Goal: Task Accomplishment & Management: Manage account settings

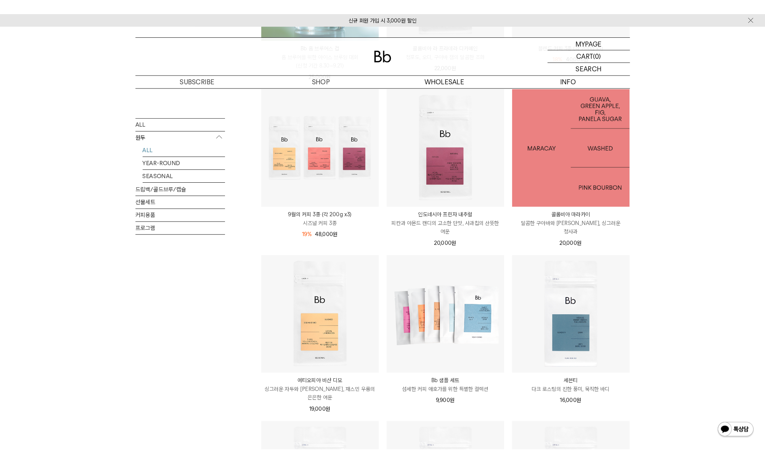
scroll to position [314, 0]
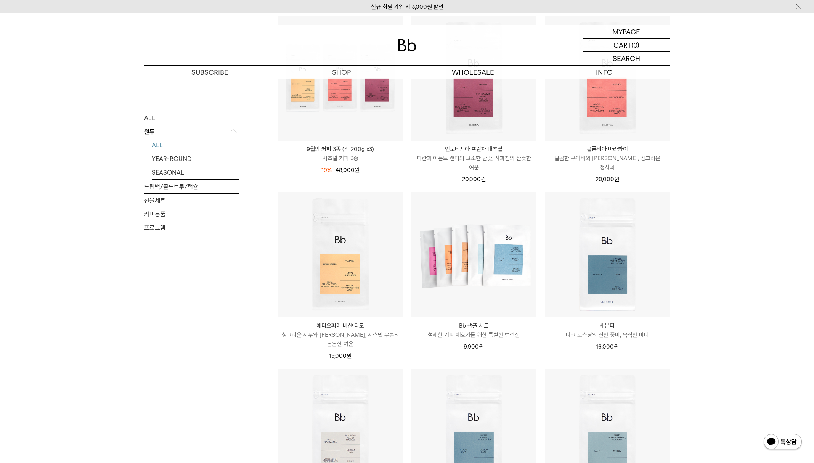
click at [808, 342] on div "SHOP 원두 ALL 원두 ALL YEAR-ROUND SEASONAL 드립백/콜드브루/캡슐 선물세트 커피용품 프로그램 원두 최신순" at bounding box center [407, 272] width 814 height 1014
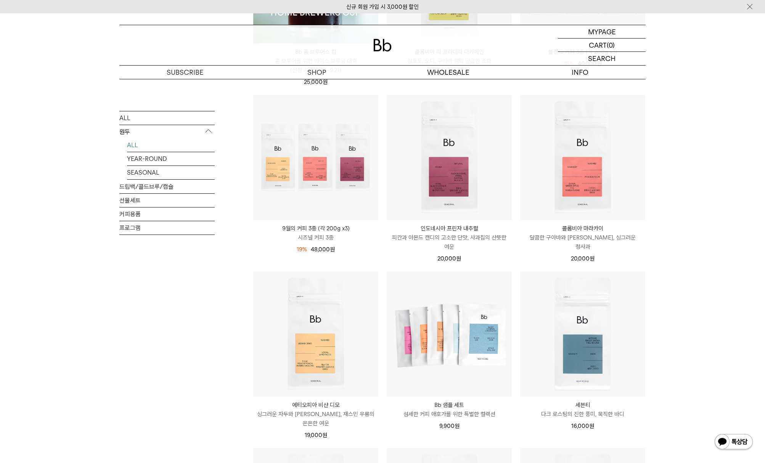
scroll to position [233, 0]
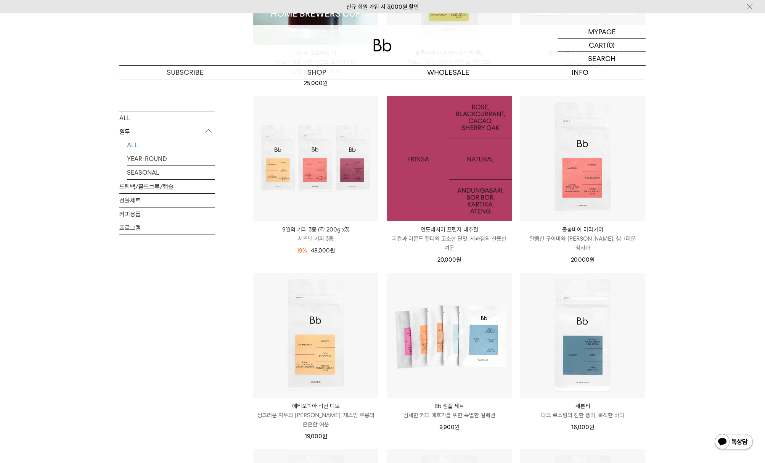
click at [452, 200] on img at bounding box center [448, 158] width 125 height 125
click at [446, 201] on img at bounding box center [448, 158] width 125 height 125
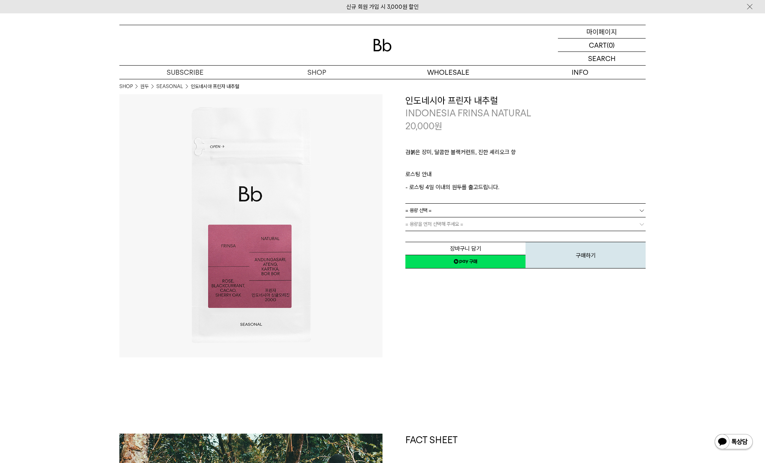
click at [593, 34] on p "마이페이지" at bounding box center [601, 31] width 30 height 13
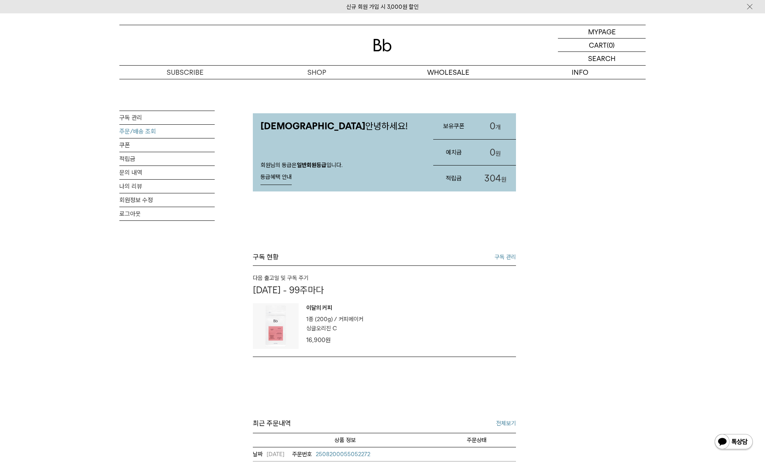
click at [129, 132] on link "주문/배송 조회" at bounding box center [166, 131] width 95 height 13
click at [131, 119] on link "구독 관리" at bounding box center [166, 117] width 95 height 13
click at [616, 32] on p "마이페이지" at bounding box center [601, 31] width 30 height 13
click at [603, 30] on p "마이페이지" at bounding box center [601, 31] width 30 height 13
click at [597, 31] on p "마이페이지" at bounding box center [601, 31] width 30 height 13
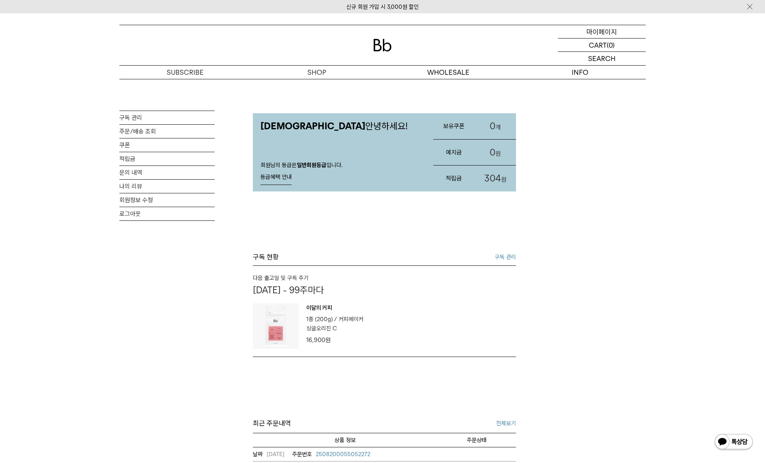
click at [597, 33] on p "마이페이지" at bounding box center [601, 31] width 30 height 13
click at [154, 114] on link "구독 관리" at bounding box center [166, 117] width 95 height 13
click at [133, 118] on link "구독 관리" at bounding box center [166, 117] width 95 height 13
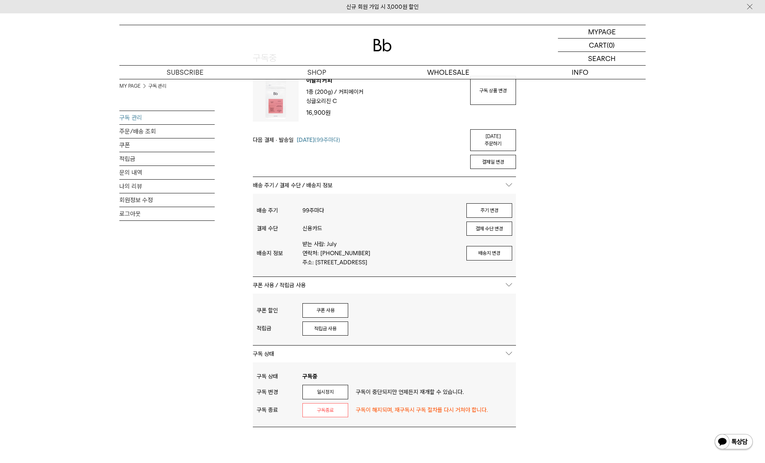
scroll to position [59, 0]
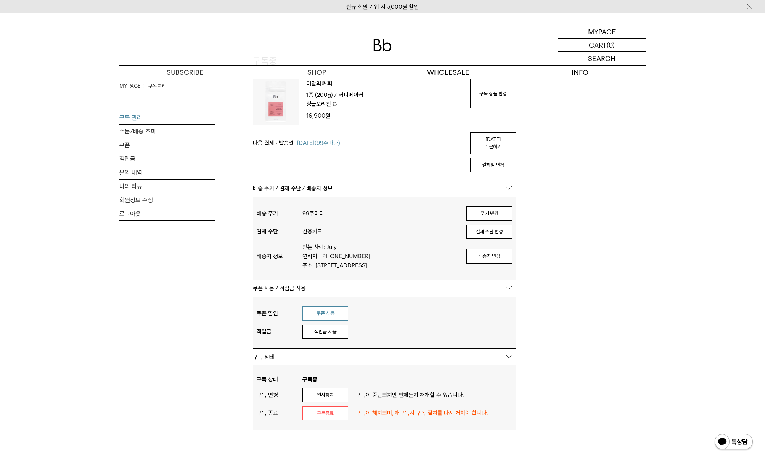
type input "*****"
click at [326, 319] on button "쿠폰 사용" at bounding box center [325, 313] width 46 height 14
click at [329, 316] on button "쿠폰 사용" at bounding box center [325, 313] width 46 height 14
click at [495, 154] on div "결제일 변경" at bounding box center [384, 163] width 263 height 18
click at [497, 158] on button "결제일 변경" at bounding box center [493, 165] width 46 height 14
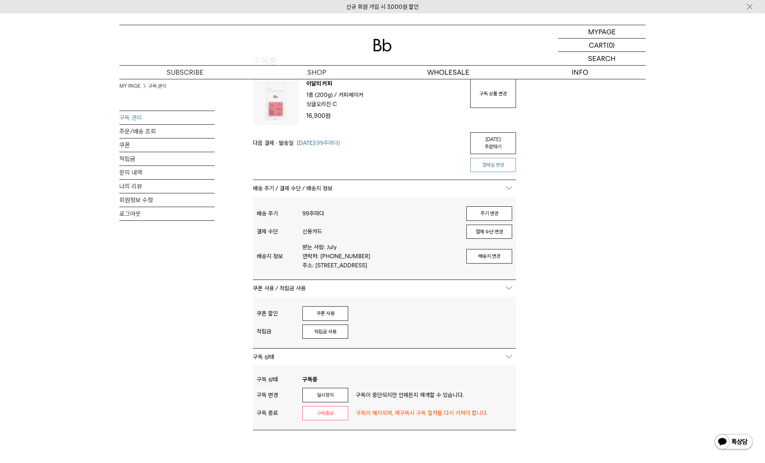
click at [497, 158] on button "결제일 변경" at bounding box center [493, 165] width 46 height 14
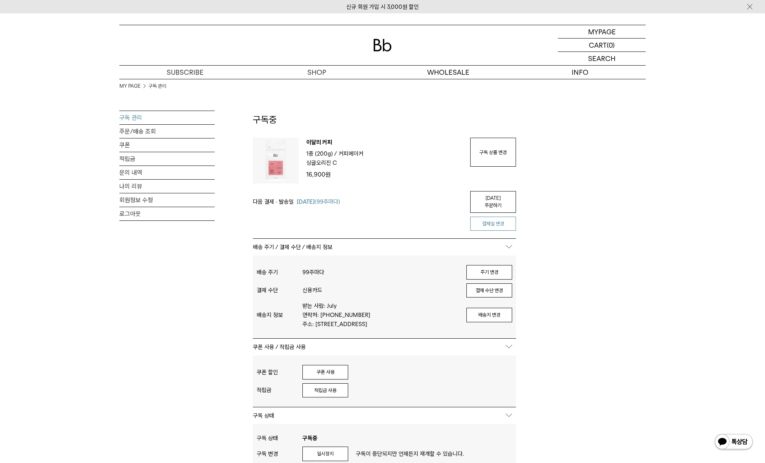
click at [497, 158] on link "구독 상품 변경" at bounding box center [493, 152] width 46 height 29
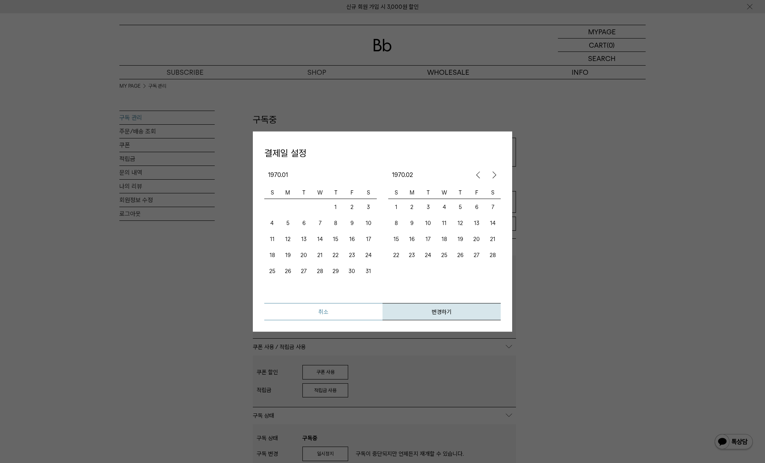
click at [339, 311] on button "취소" at bounding box center [323, 311] width 118 height 17
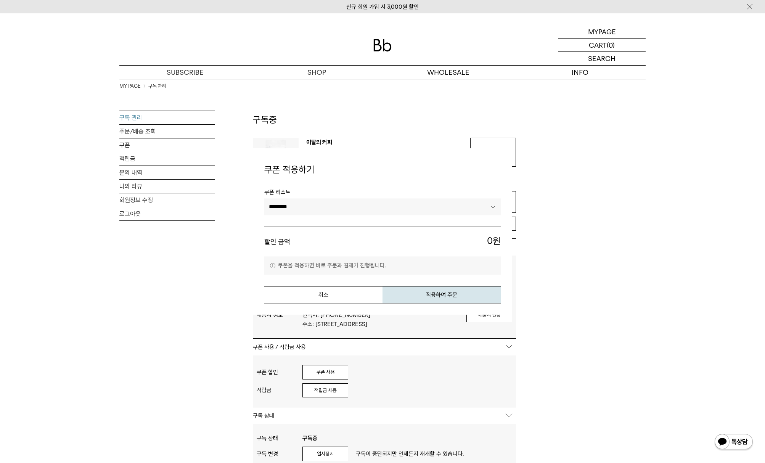
click at [616, 187] on div "MY PAGE 구독 관리 구독 관리 주문/배송 조회 쿠폰 적립금 문의 내역 나의 리뷰 회원정보 수정 로그아웃 구독중 구독 번호 : 48341 …" at bounding box center [382, 353] width 526 height 548
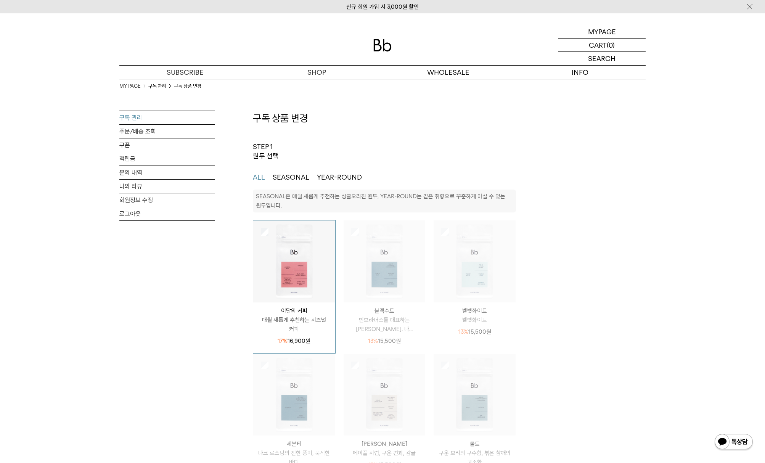
select select "**"
click at [141, 119] on link "구독 관리" at bounding box center [166, 117] width 95 height 13
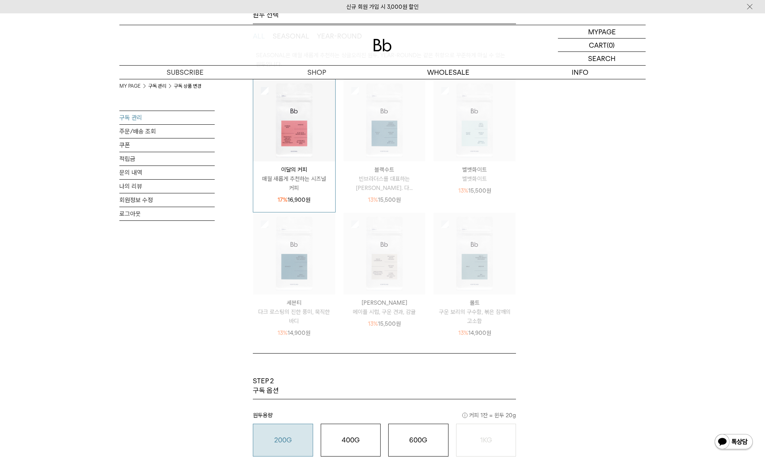
scroll to position [266, 0]
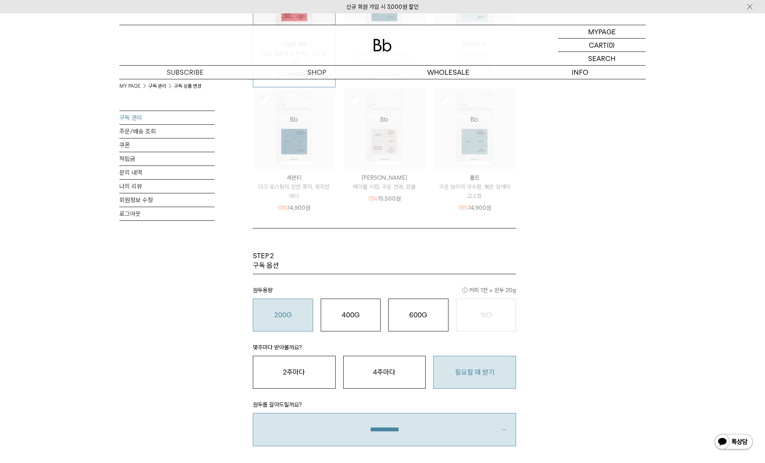
click at [463, 372] on button "필요할 때 받기" at bounding box center [474, 372] width 83 height 33
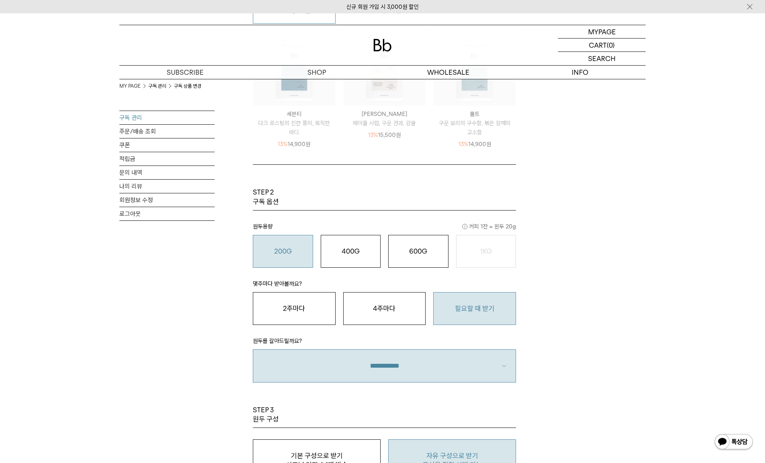
scroll to position [523, 0]
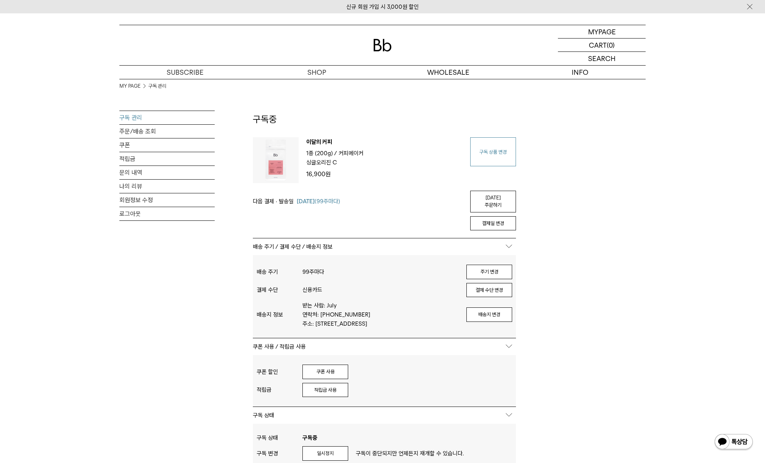
type input "*****"
click at [499, 151] on link "구독 상품 변경" at bounding box center [493, 151] width 46 height 29
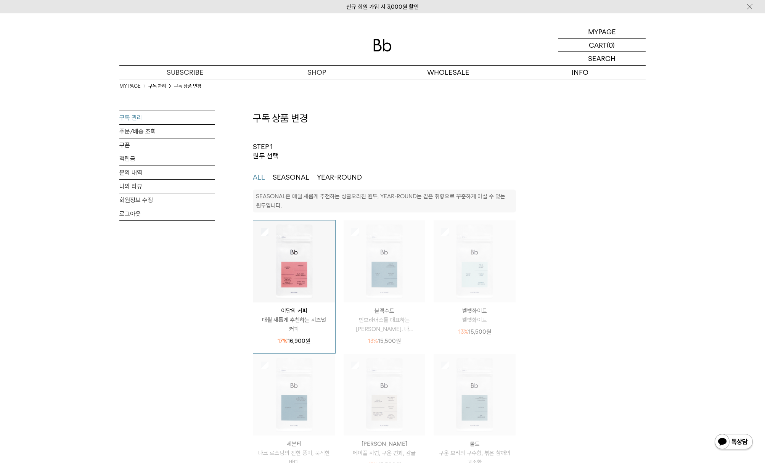
select select "**"
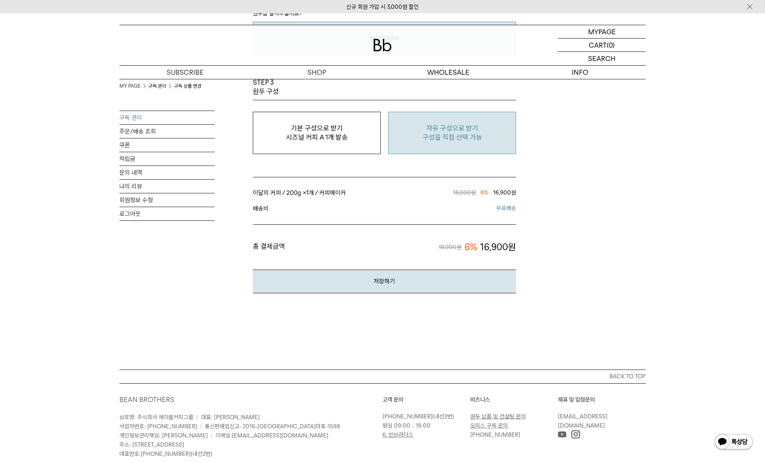
scroll to position [586, 0]
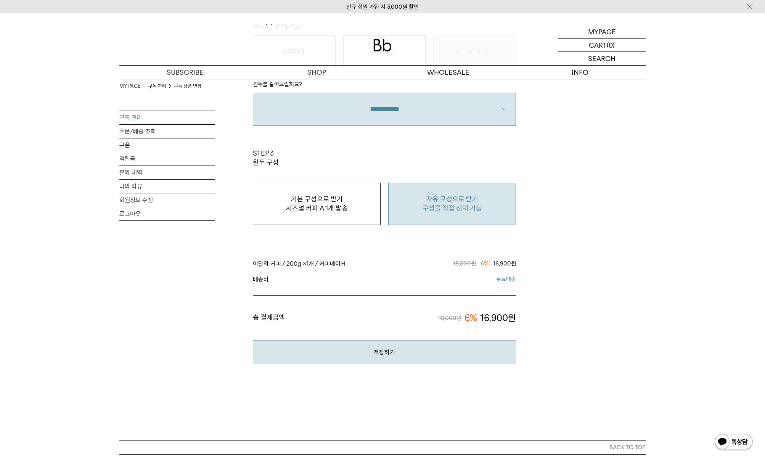
click at [477, 218] on button "자유 구성으로 받기 구성을 직접 선택 가능" at bounding box center [452, 204] width 128 height 42
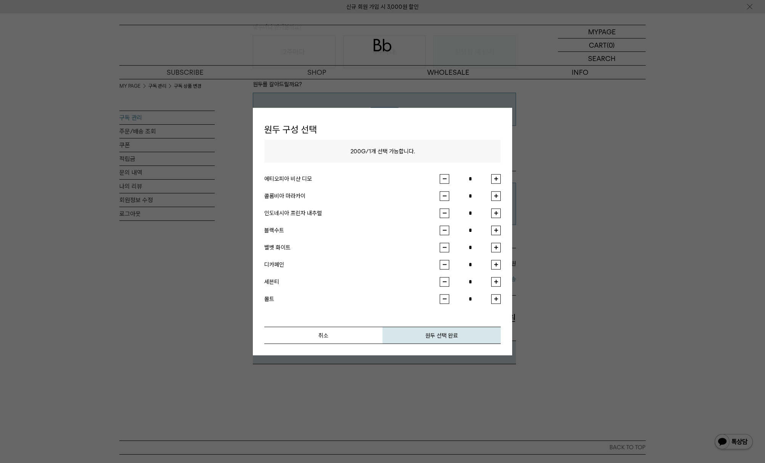
click at [496, 215] on button "button" at bounding box center [496, 213] width 10 height 10
type input "*"
click at [439, 340] on button "원두 선택 완료" at bounding box center [441, 334] width 118 height 17
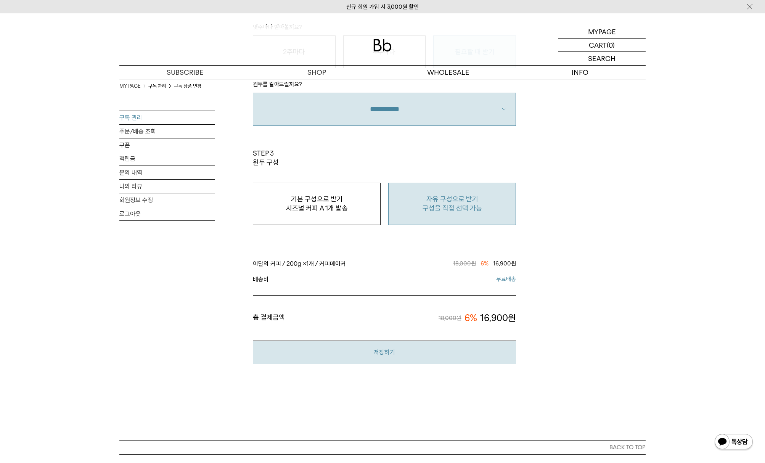
click at [401, 360] on button "저장하기" at bounding box center [384, 351] width 263 height 23
click at [380, 350] on button "저장하기" at bounding box center [384, 351] width 263 height 23
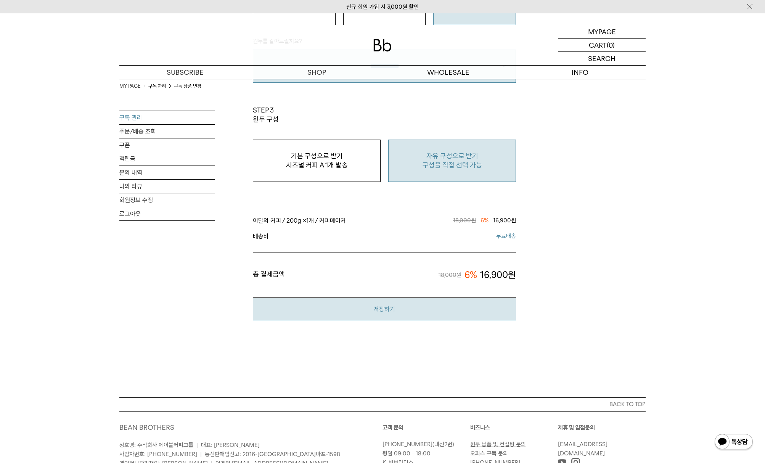
scroll to position [628, 0]
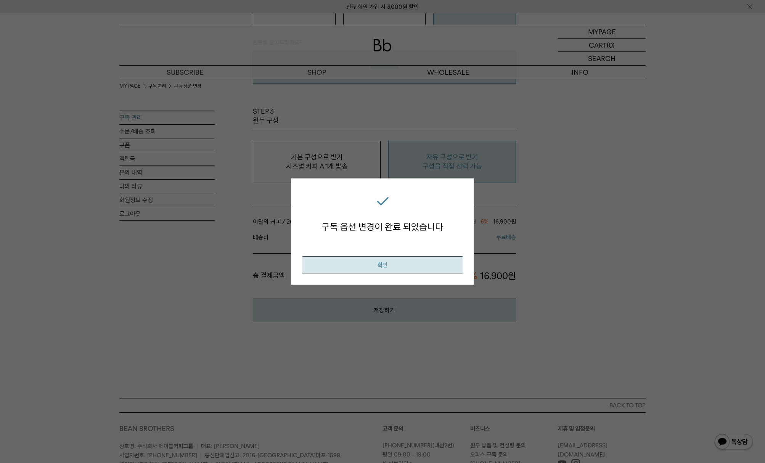
click at [367, 266] on button "확인" at bounding box center [382, 264] width 160 height 17
click at [382, 264] on button "확인" at bounding box center [382, 264] width 160 height 17
click at [379, 262] on button "확인" at bounding box center [382, 264] width 160 height 17
click at [384, 265] on button "확인" at bounding box center [382, 264] width 160 height 17
click at [383, 264] on button "확인" at bounding box center [382, 264] width 160 height 17
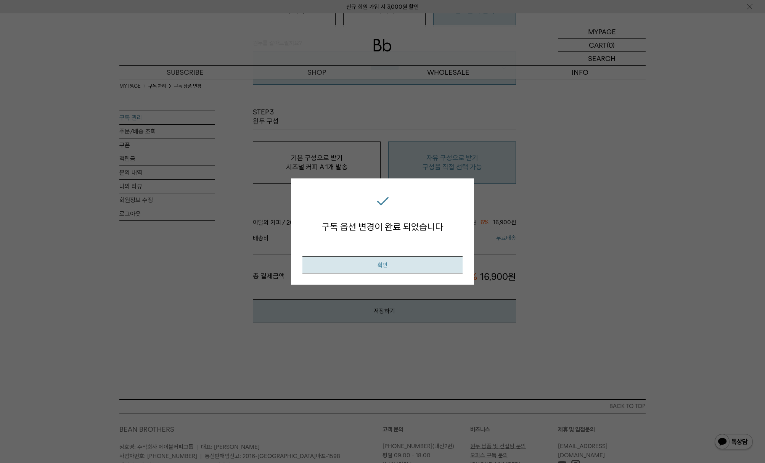
click at [383, 264] on button "확인" at bounding box center [382, 264] width 160 height 17
click at [380, 263] on button "확인" at bounding box center [382, 264] width 160 height 17
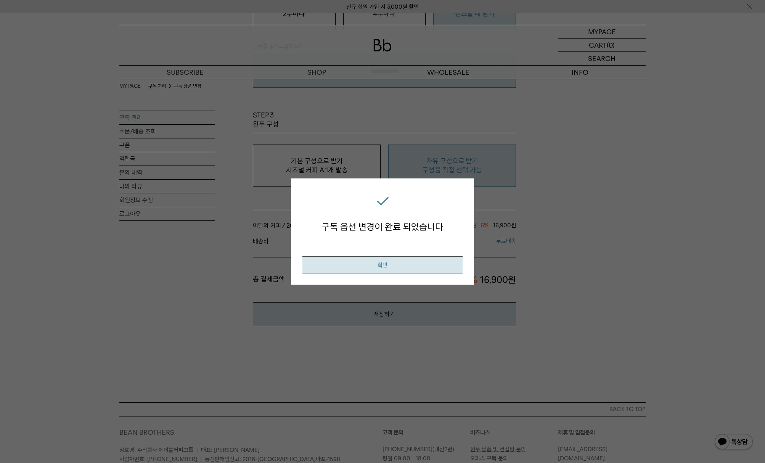
click at [380, 263] on button "확인" at bounding box center [382, 264] width 160 height 17
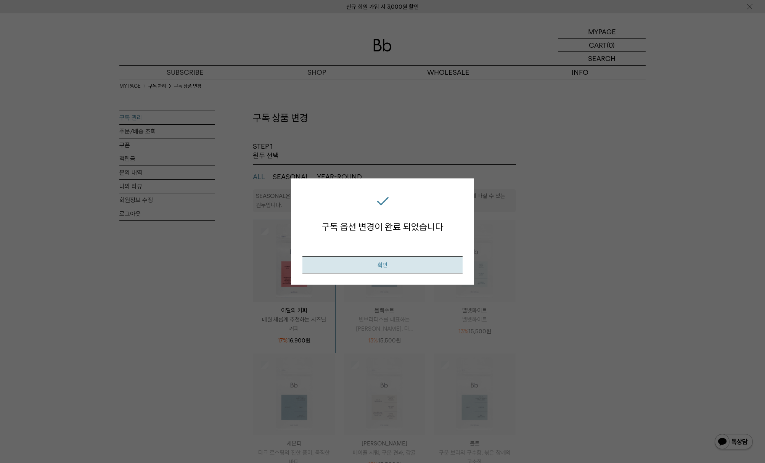
scroll to position [12, 0]
click at [383, 266] on button "확인" at bounding box center [382, 264] width 160 height 17
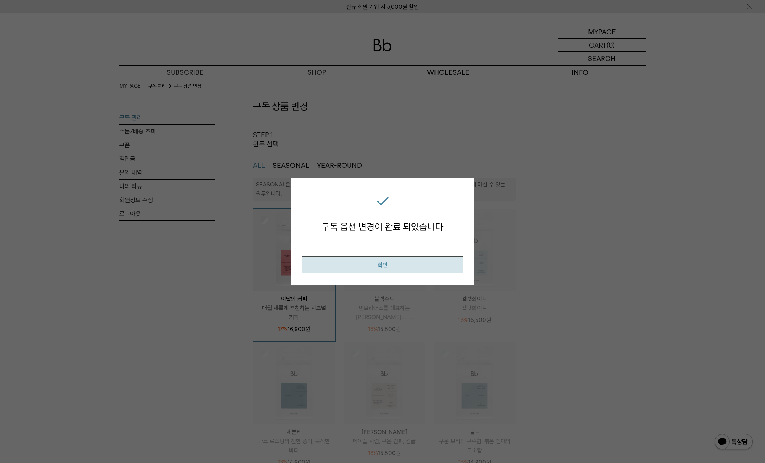
click at [383, 266] on button "확인" at bounding box center [382, 264] width 160 height 17
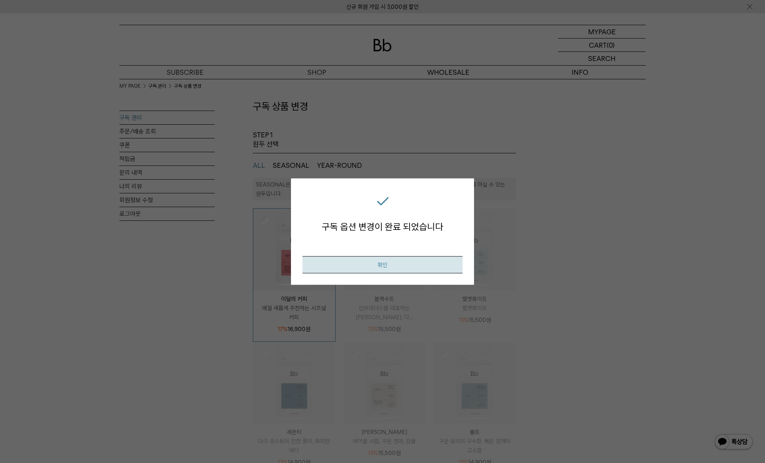
click at [383, 266] on button "확인" at bounding box center [382, 264] width 160 height 17
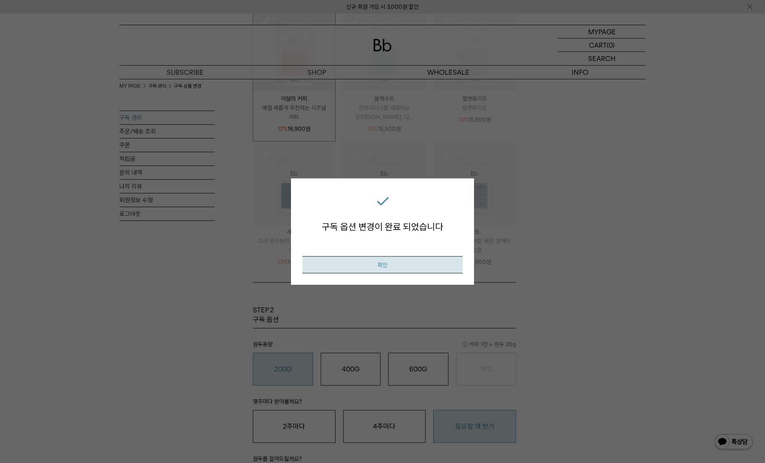
scroll to position [276, 0]
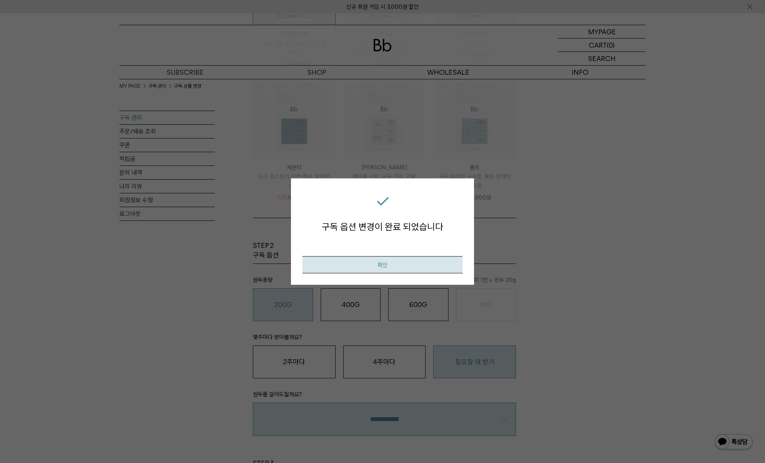
click at [383, 266] on button "확인" at bounding box center [382, 264] width 160 height 17
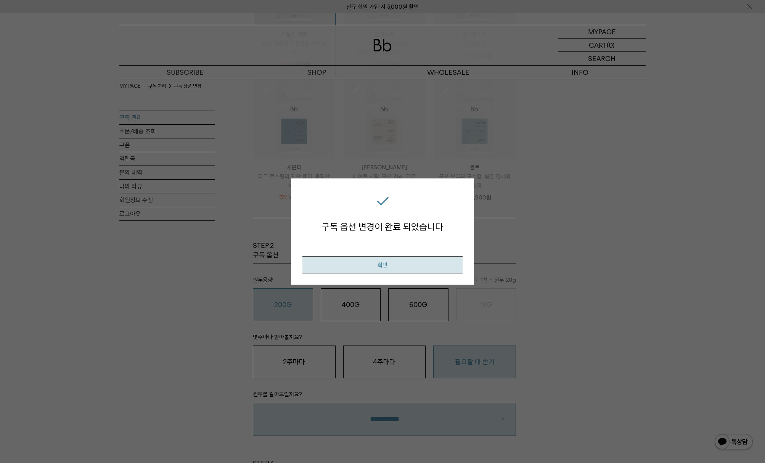
click at [383, 266] on button "확인" at bounding box center [382, 264] width 160 height 17
click at [377, 260] on button "확인" at bounding box center [382, 264] width 160 height 17
click at [380, 263] on button "확인" at bounding box center [382, 264] width 160 height 17
click at [391, 262] on button "확인" at bounding box center [382, 264] width 160 height 17
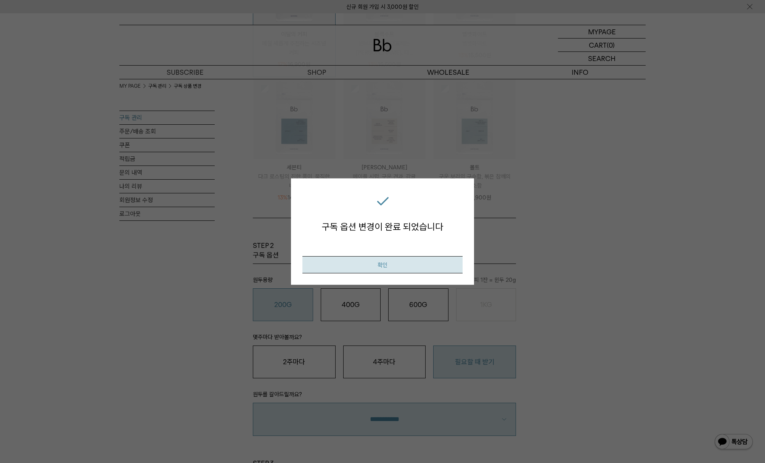
click at [391, 262] on button "확인" at bounding box center [382, 264] width 160 height 17
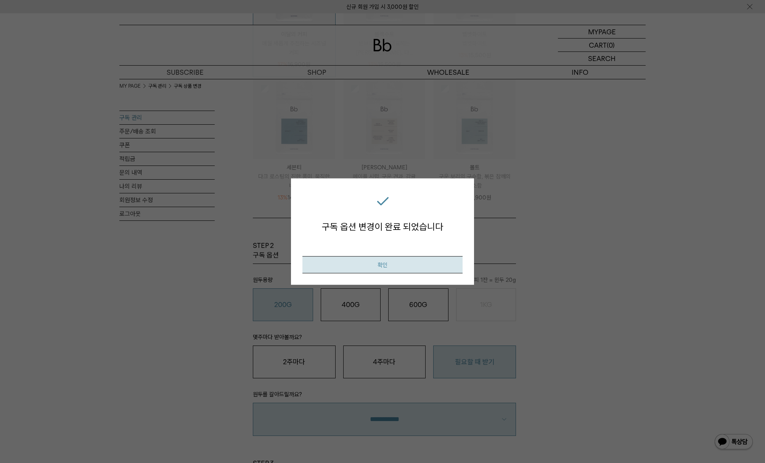
click at [391, 262] on button "확인" at bounding box center [382, 264] width 160 height 17
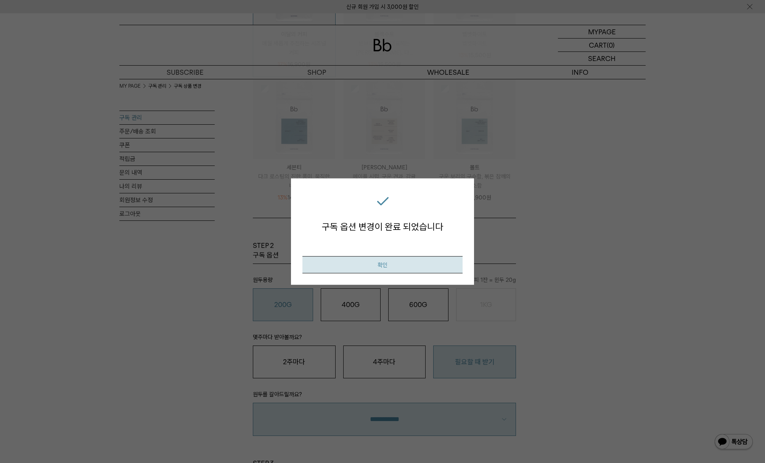
click at [391, 262] on button "확인" at bounding box center [382, 264] width 160 height 17
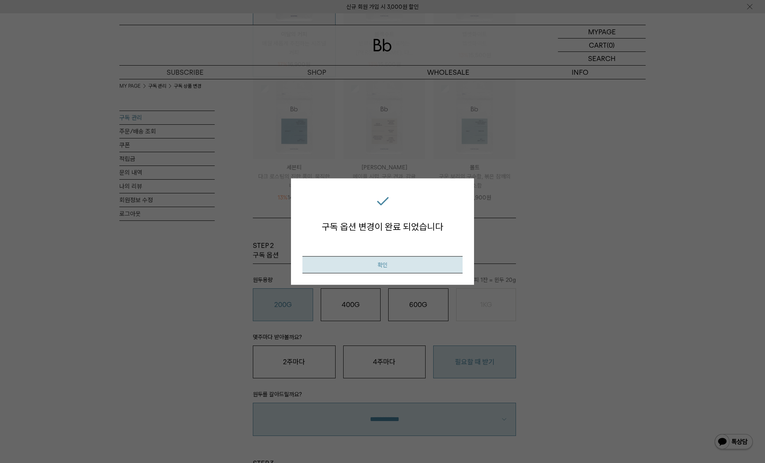
click at [391, 262] on button "확인" at bounding box center [382, 264] width 160 height 17
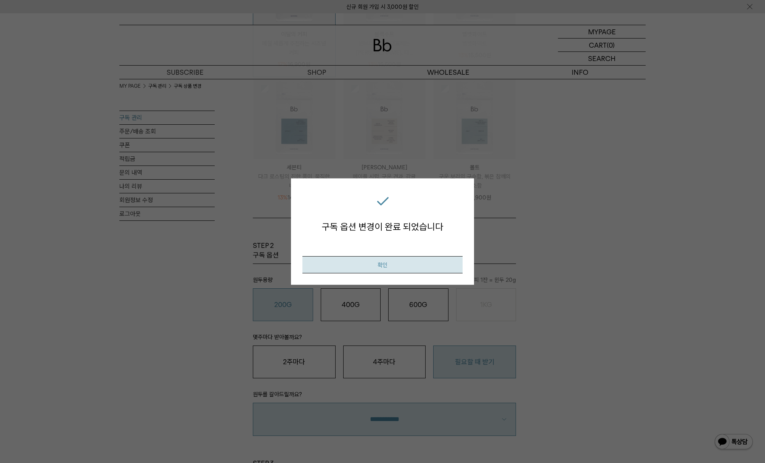
click at [391, 262] on button "확인" at bounding box center [382, 264] width 160 height 17
click at [379, 202] on div "구독 옵션 변경이 완료 되었습니다" at bounding box center [382, 211] width 160 height 43
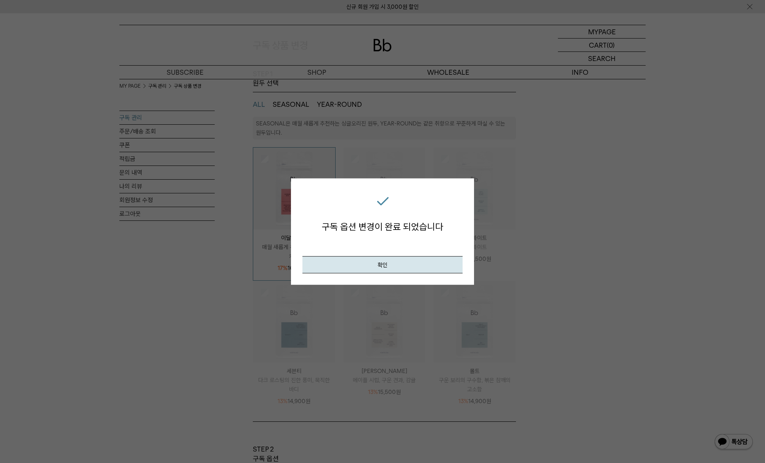
scroll to position [33, 0]
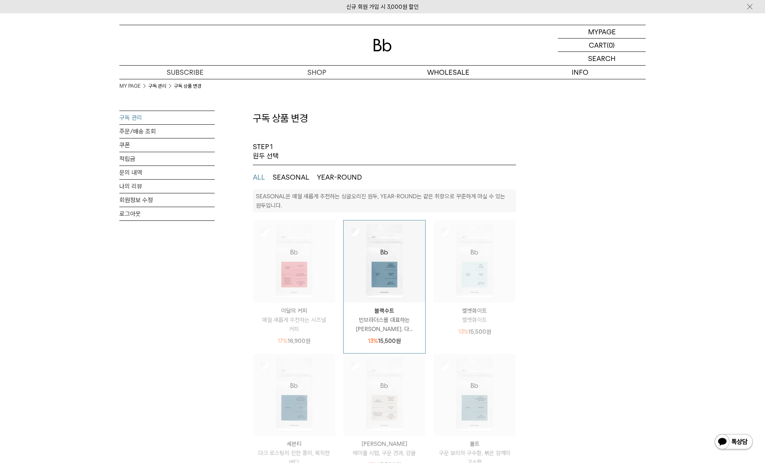
select select "**"
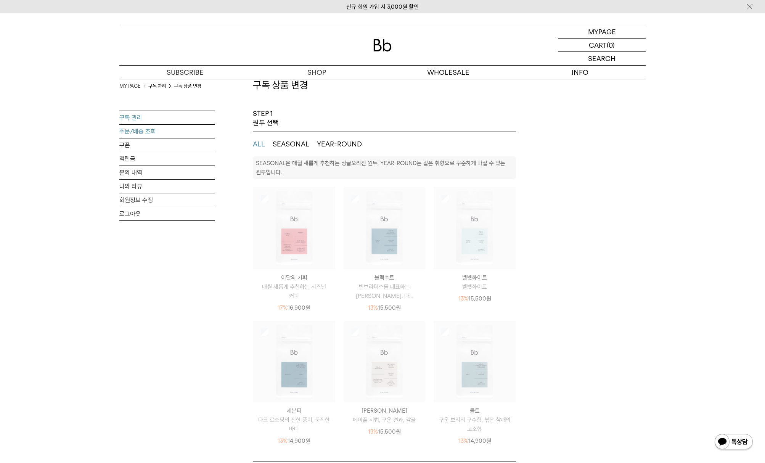
click at [141, 134] on link "주문/배송 조회" at bounding box center [166, 131] width 95 height 13
click at [131, 118] on link "구독 관리" at bounding box center [166, 117] width 95 height 13
click at [129, 118] on link "구독 관리" at bounding box center [166, 117] width 95 height 13
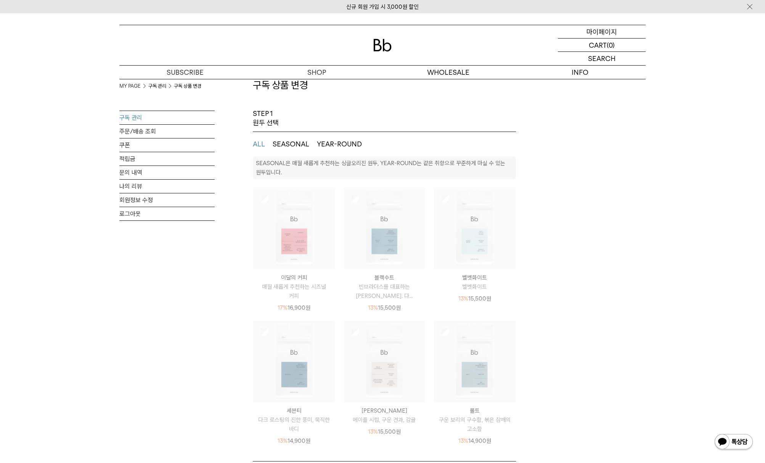
click at [594, 33] on p "마이페이지" at bounding box center [601, 31] width 30 height 13
click at [138, 120] on link "구독 관리" at bounding box center [166, 117] width 95 height 13
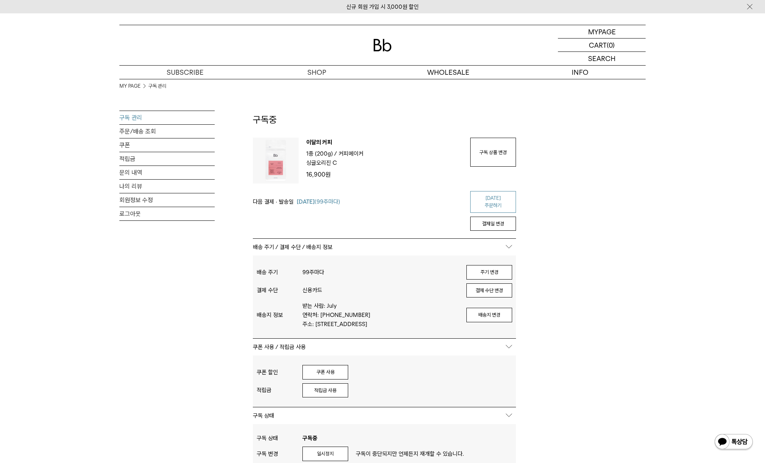
type input "*****"
click at [494, 200] on link "오늘 주문하기" at bounding box center [493, 202] width 46 height 22
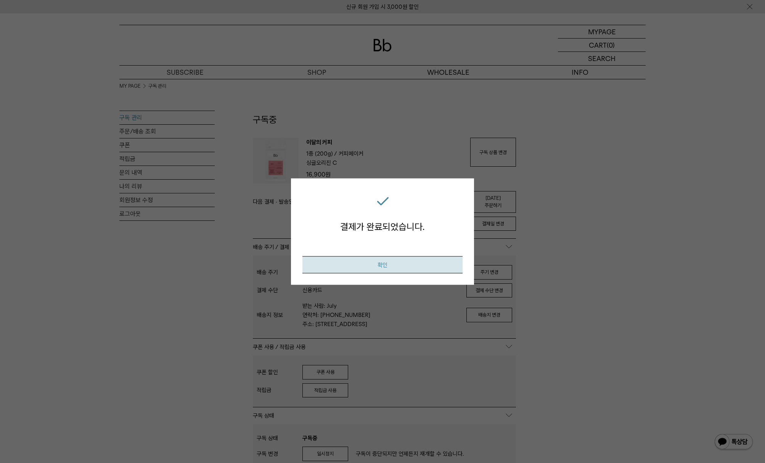
click at [436, 268] on button "확인" at bounding box center [382, 264] width 160 height 17
click at [391, 267] on button "확인" at bounding box center [382, 264] width 160 height 17
click at [379, 267] on button "확인" at bounding box center [382, 264] width 160 height 17
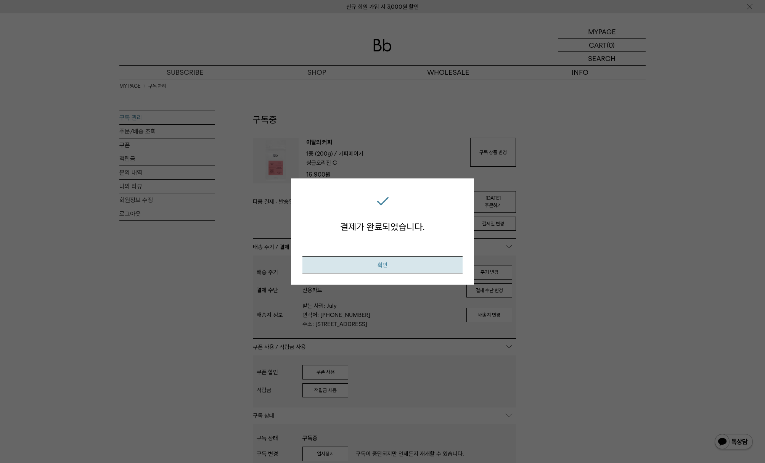
click at [374, 262] on button "확인" at bounding box center [382, 264] width 160 height 17
click at [378, 263] on button "확인" at bounding box center [382, 264] width 160 height 17
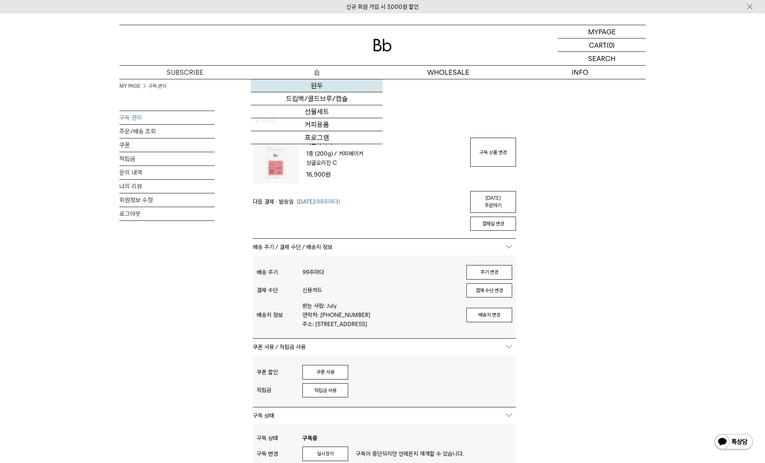
type input "*****"
click at [319, 85] on link "원두" at bounding box center [316, 85] width 131 height 13
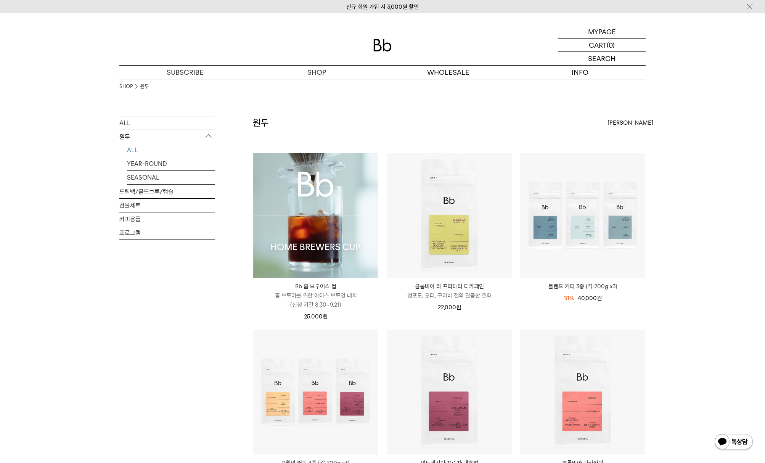
click at [210, 137] on p "원두" at bounding box center [166, 137] width 95 height 14
click at [598, 36] on p "마이페이지" at bounding box center [601, 31] width 30 height 13
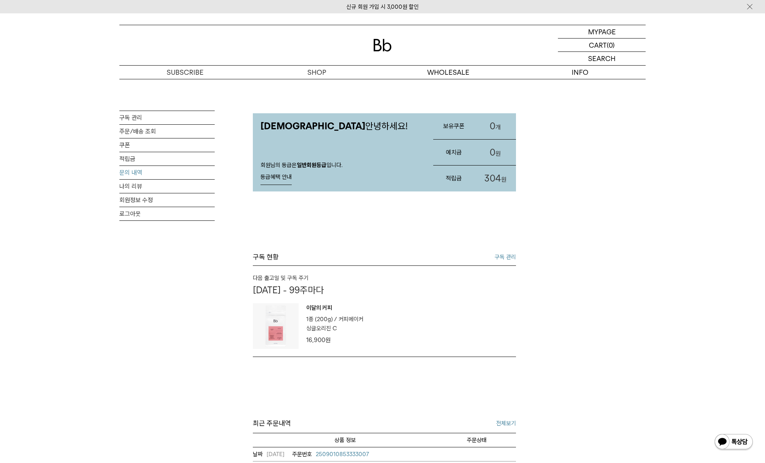
click at [133, 175] on link "문의 내역" at bounding box center [166, 172] width 95 height 13
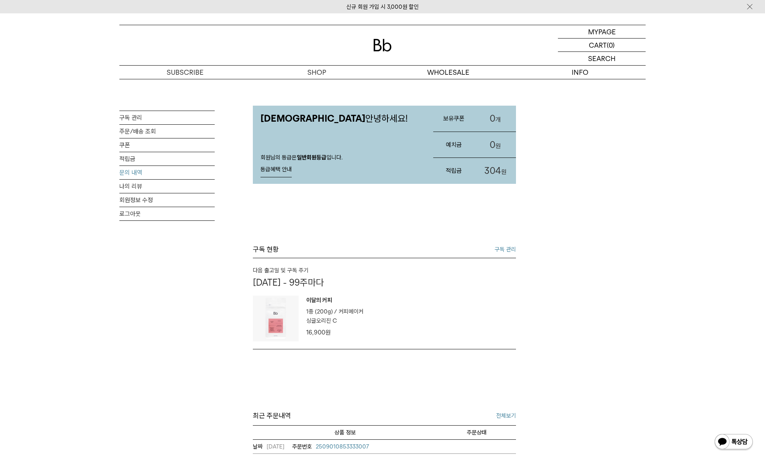
click at [140, 171] on link "문의 내역" at bounding box center [166, 172] width 95 height 13
click at [129, 173] on link "문의 내역" at bounding box center [166, 172] width 95 height 13
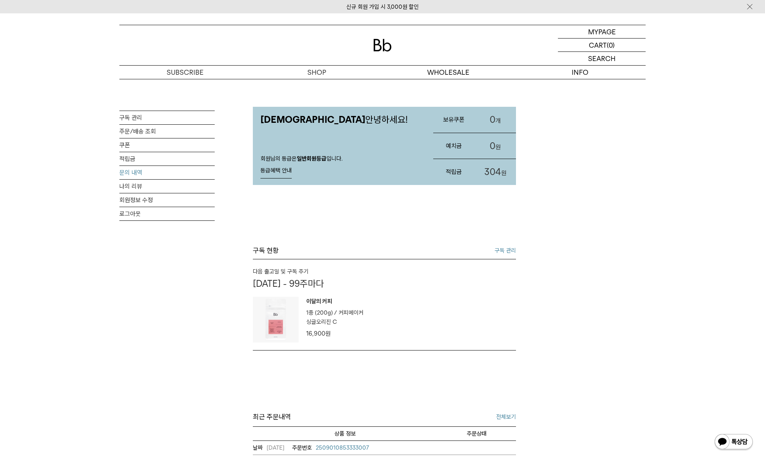
scroll to position [4, 0]
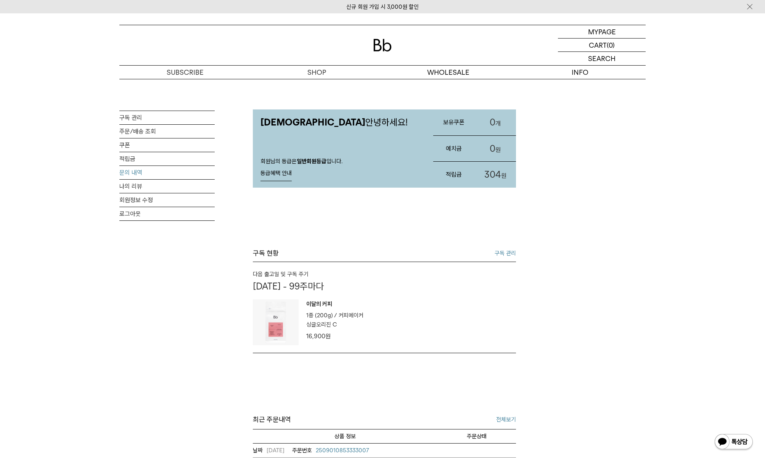
click at [131, 173] on link "문의 내역" at bounding box center [166, 172] width 95 height 13
